Goal: Information Seeking & Learning: Understand process/instructions

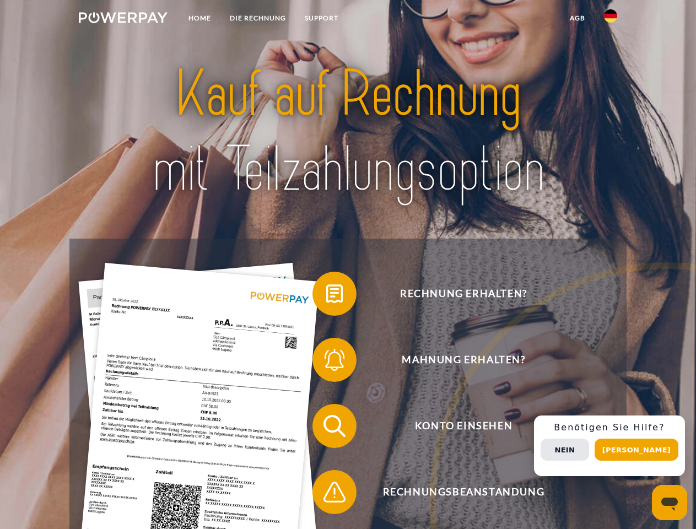
click at [123, 19] on img at bounding box center [123, 17] width 89 height 11
click at [610, 19] on img at bounding box center [610, 15] width 13 height 13
click at [577, 18] on link "agb" at bounding box center [577, 18] width 34 height 20
click at [326, 296] on span at bounding box center [317, 293] width 55 height 55
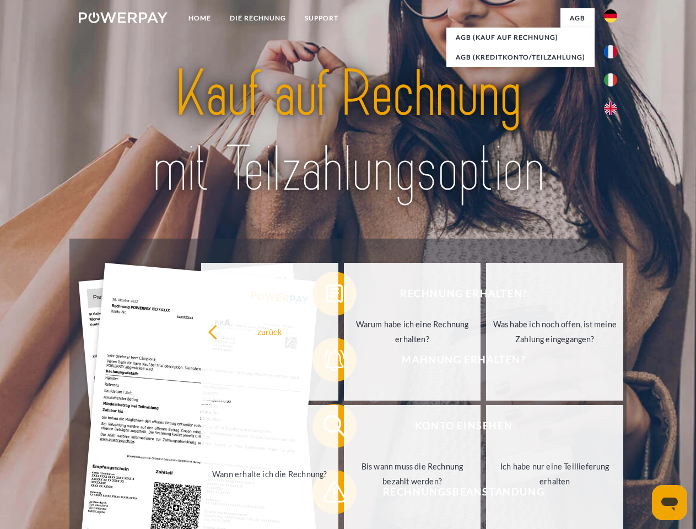
click at [326, 428] on link "Wann erhalte ich die Rechnung?" at bounding box center [269, 474] width 137 height 138
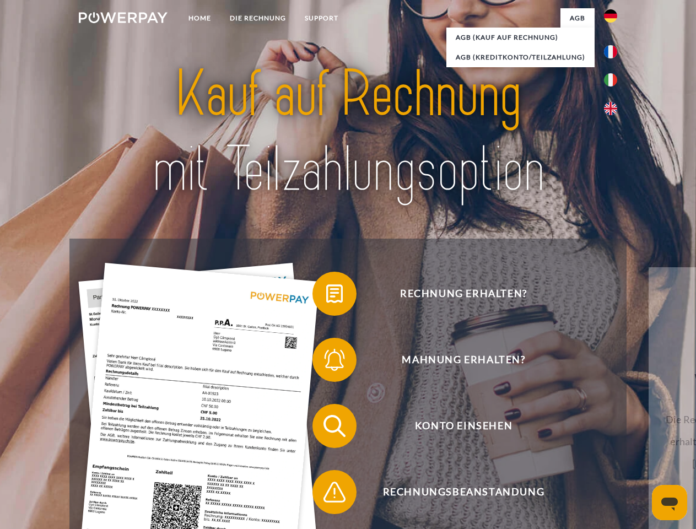
click at [326, 494] on span at bounding box center [317, 491] width 55 height 55
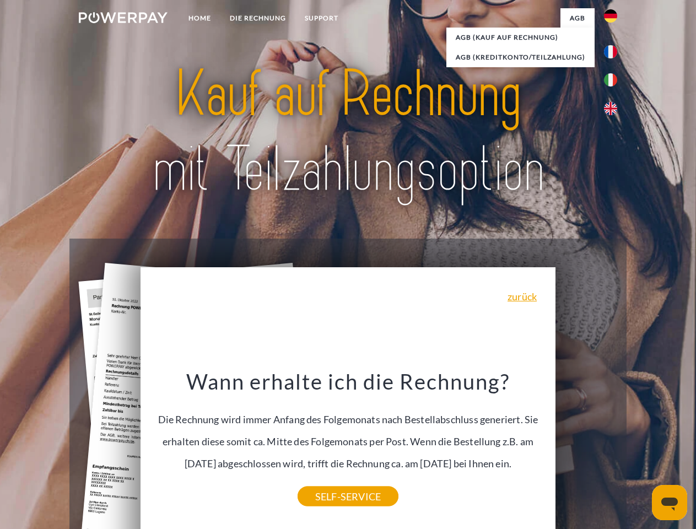
click at [613, 446] on div "Rechnung erhalten? Mahnung erhalten? Konto einsehen" at bounding box center [347, 459] width 556 height 441
click at [586, 448] on span "Konto einsehen" at bounding box center [463, 426] width 270 height 44
click at [640, 450] on header "Home DIE RECHNUNG SUPPORT" at bounding box center [348, 380] width 696 height 761
